Goal: Task Accomplishment & Management: Manage account settings

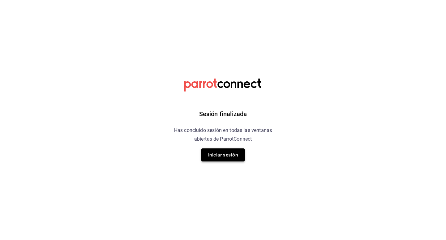
click at [225, 158] on button "Iniciar sesión" at bounding box center [223, 154] width 43 height 13
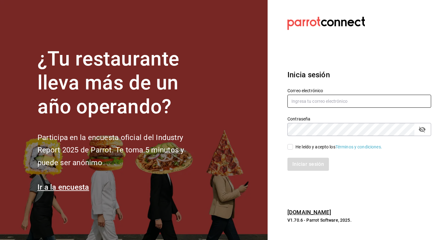
type input "[EMAIL_ADDRESS][DOMAIN_NAME]"
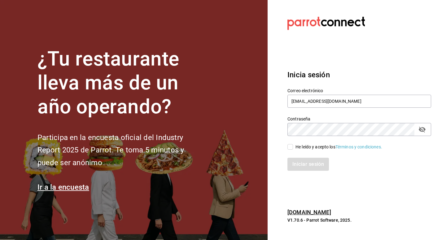
click at [291, 146] on input "He leído y acepto los Términos y condiciones." at bounding box center [291, 147] width 6 height 6
checkbox input "true"
click at [303, 165] on button "Iniciar sesión" at bounding box center [309, 163] width 42 height 13
